Goal: Find contact information: Find contact information

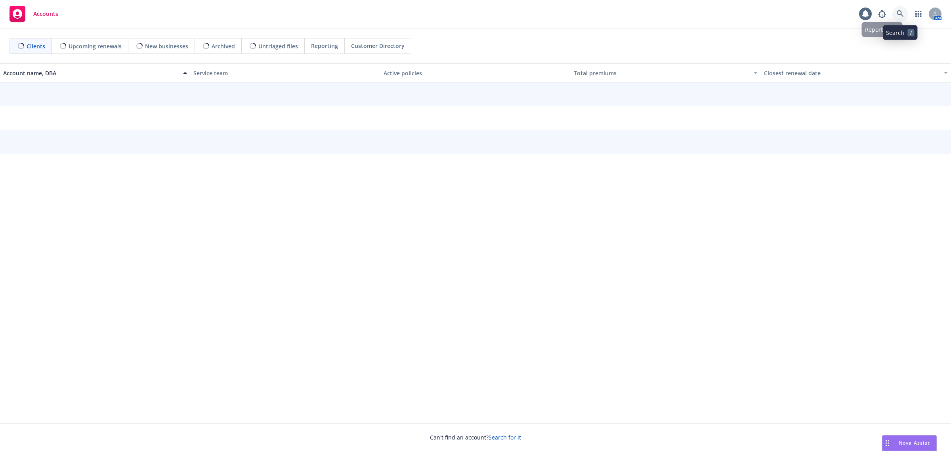
click at [900, 17] on icon at bounding box center [900, 13] width 7 height 7
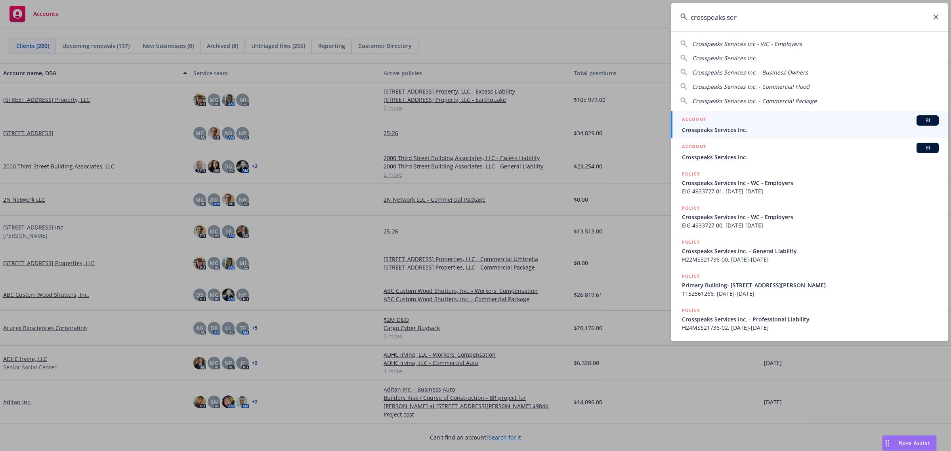
type input "crosspeaks ser"
click at [732, 121] on div "ACCOUNT BI" at bounding box center [810, 120] width 257 height 10
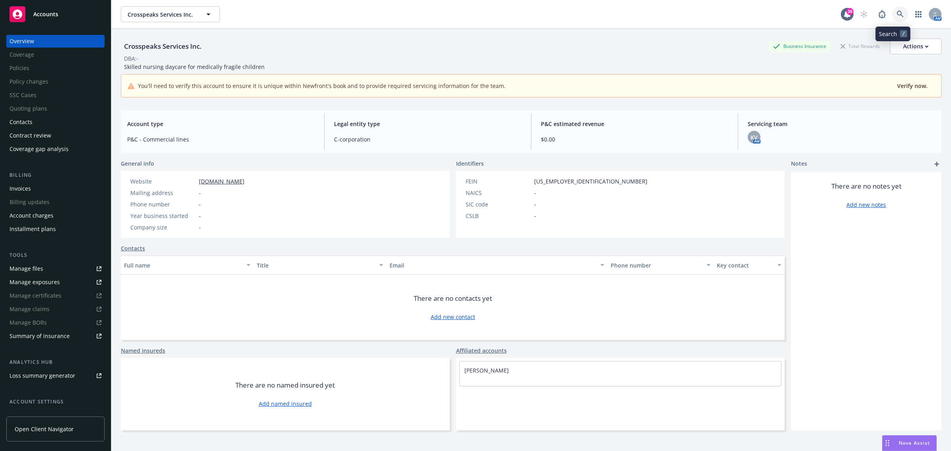
click at [892, 19] on link at bounding box center [900, 14] width 16 height 16
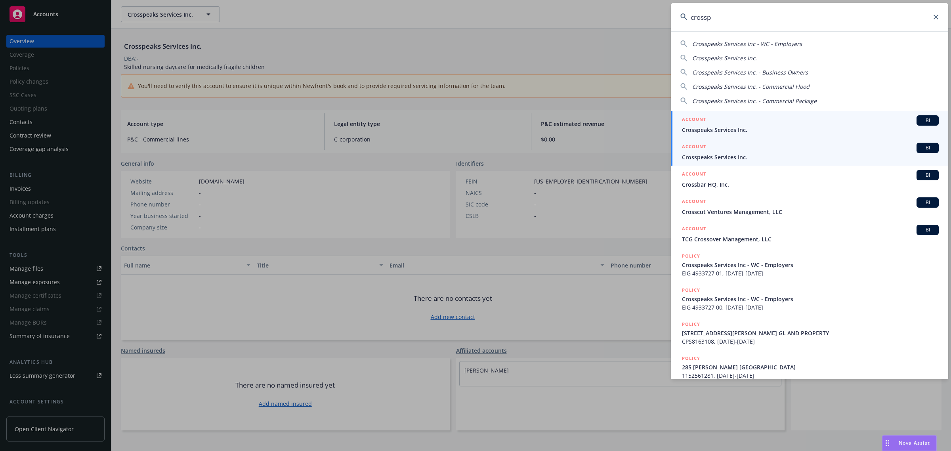
type input "crossp"
click at [732, 157] on span "Crosspeaks Services Inc." at bounding box center [810, 157] width 257 height 8
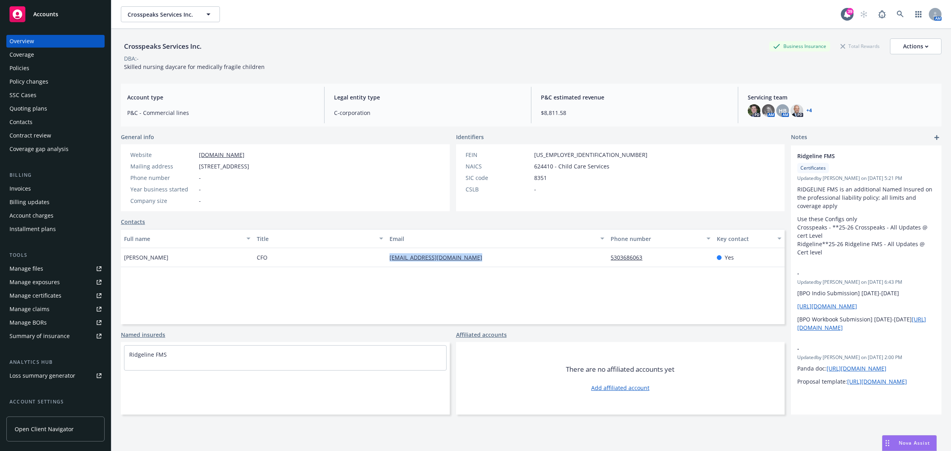
drag, startPoint x: 490, startPoint y: 258, endPoint x: 275, endPoint y: 266, distance: 214.5
click at [275, 266] on div "[PERSON_NAME] CFO [EMAIL_ADDRESS][DOMAIN_NAME] 5303686063 Yes" at bounding box center [453, 257] width 664 height 19
copy div "[EMAIL_ADDRESS][DOMAIN_NAME]"
click at [63, 65] on div "Policies" at bounding box center [56, 68] width 92 height 13
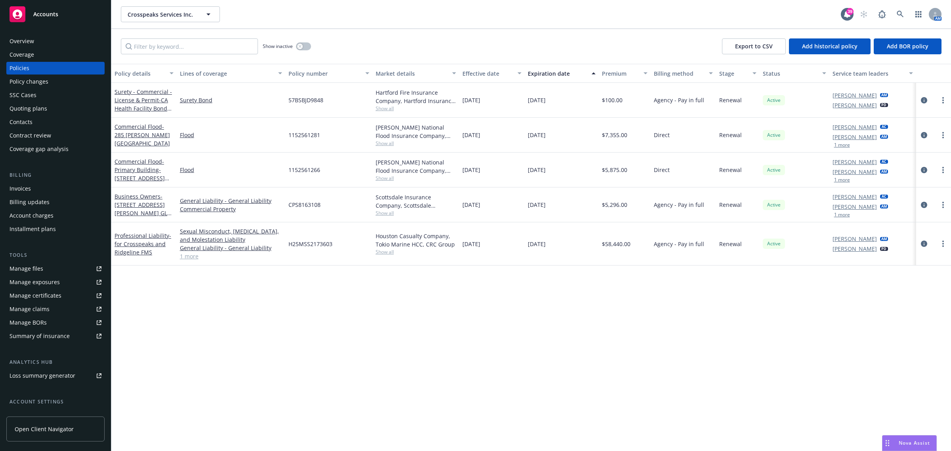
click at [41, 46] on div "Overview" at bounding box center [56, 41] width 92 height 13
